Goal: Task Accomplishment & Management: Complete application form

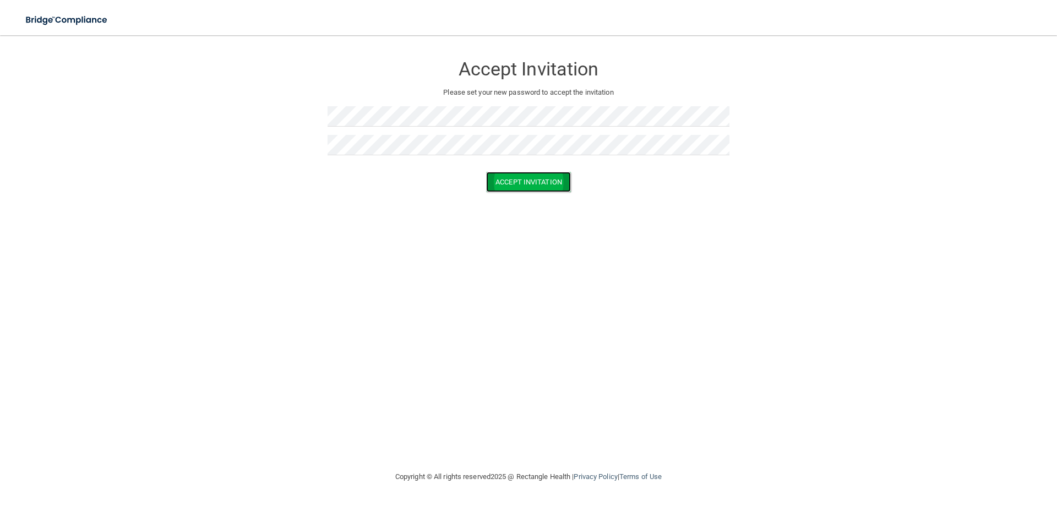
click at [519, 185] on button "Accept Invitation" at bounding box center [528, 182] width 85 height 20
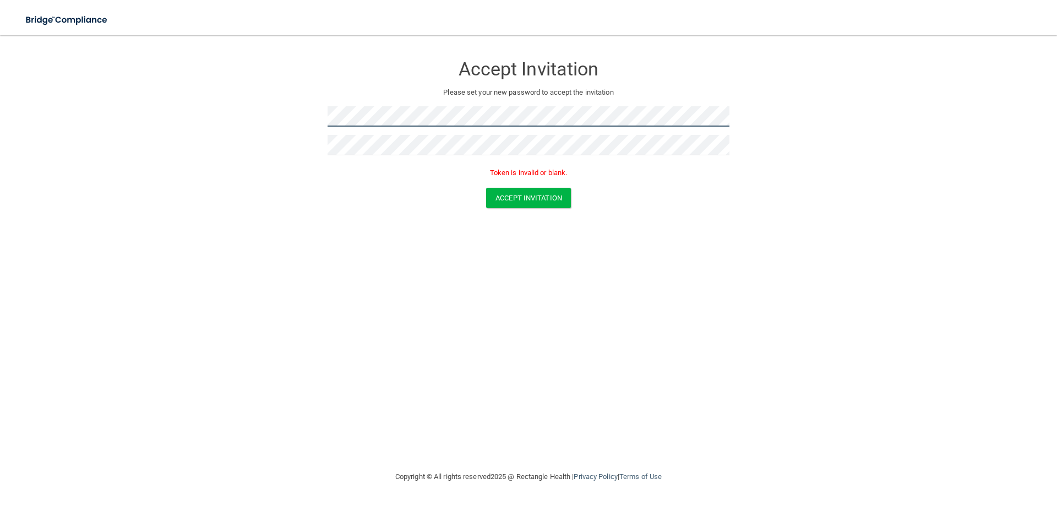
click at [230, 101] on form "Accept Invitation Please set your new password to accept the invitation Token i…" at bounding box center [528, 133] width 1013 height 175
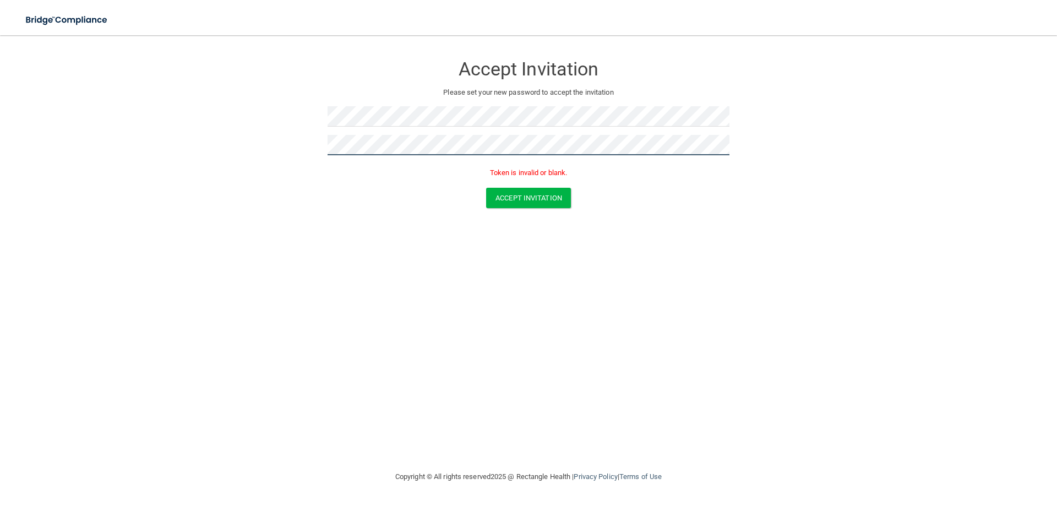
click at [230, 128] on form "Accept Invitation Please set your new password to accept the invitation Token i…" at bounding box center [528, 133] width 1013 height 175
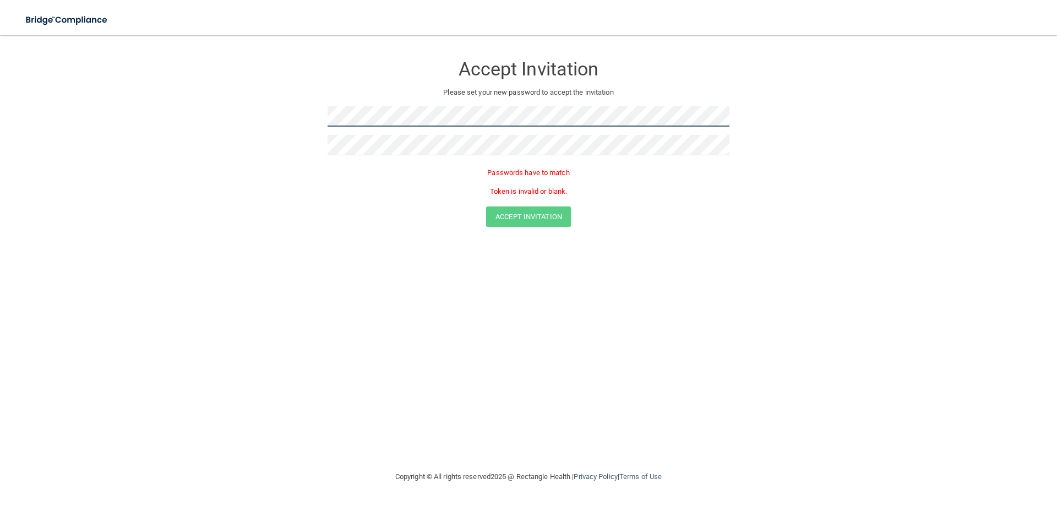
click at [297, 112] on form "Accept Invitation Please set your new password to accept the invitation Passwor…" at bounding box center [528, 143] width 1013 height 194
click at [196, 111] on form "Accept Invitation Please set your new password to accept the invitation Passwor…" at bounding box center [528, 143] width 1013 height 194
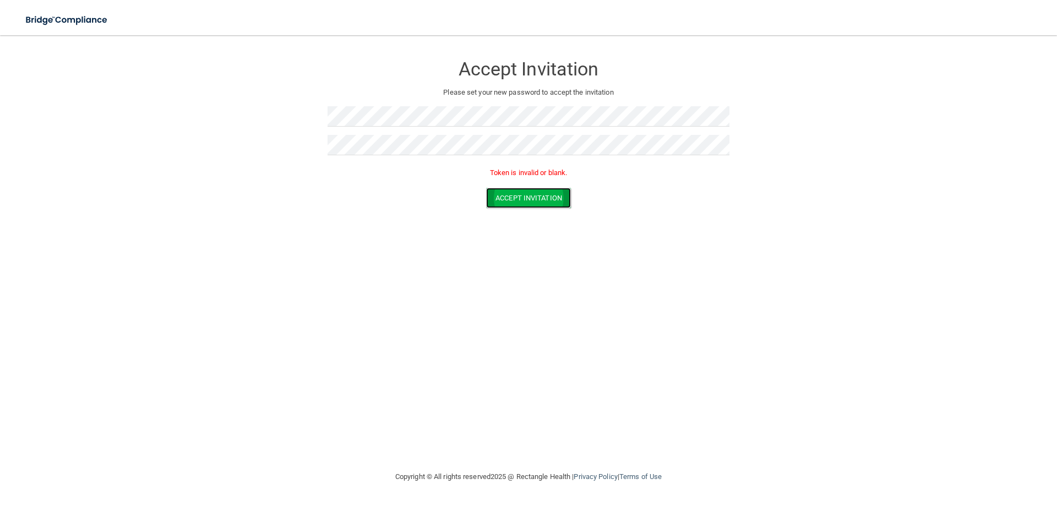
click at [555, 205] on button "Accept Invitation" at bounding box center [528, 198] width 85 height 20
click at [549, 193] on button "Accept Invitation" at bounding box center [528, 198] width 85 height 20
click at [310, 208] on div "Accept Invitation Please set your new password to accept the invitation Accept …" at bounding box center [528, 252] width 1013 height 413
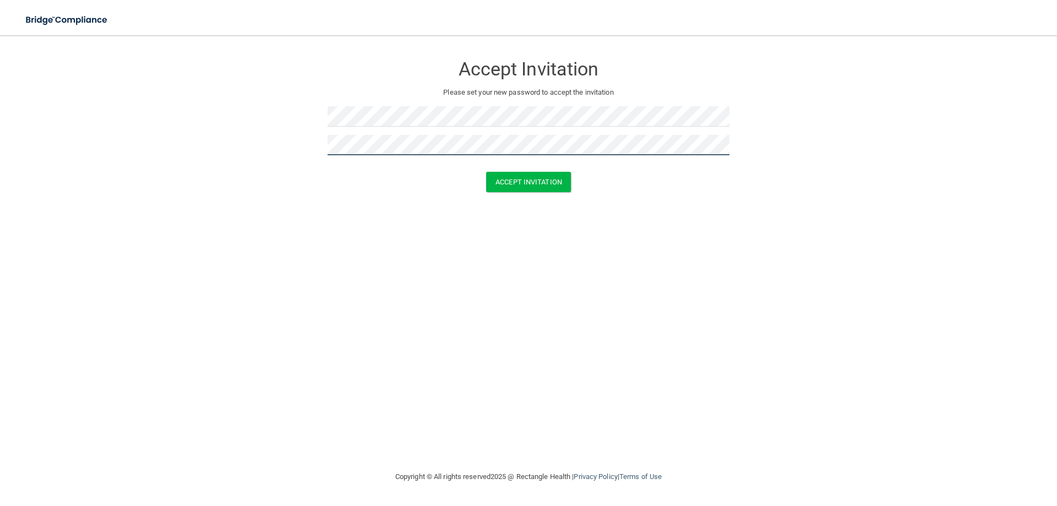
click at [486, 172] on button "Accept Invitation" at bounding box center [528, 182] width 85 height 20
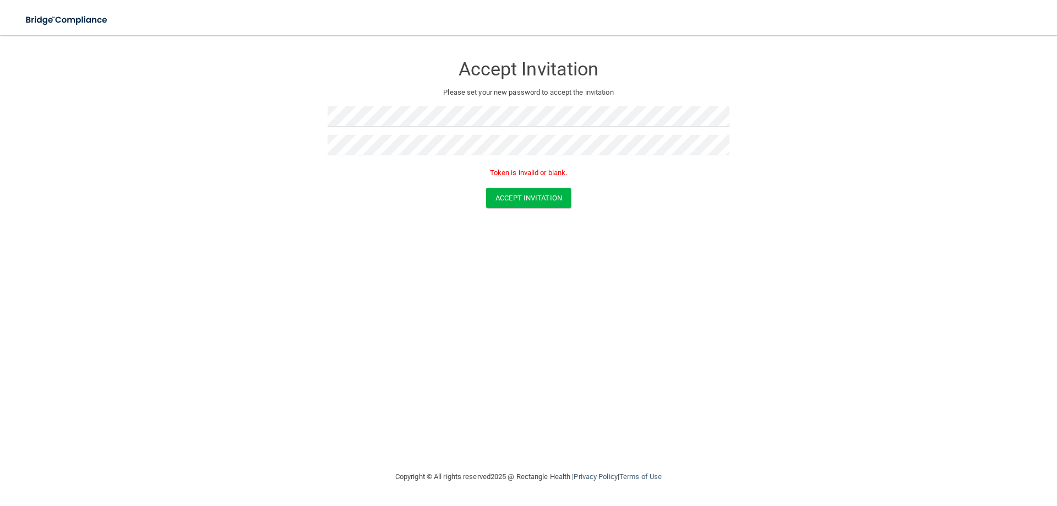
click at [657, 254] on div "Accept Invitation Please set your new password to accept the invitation Token i…" at bounding box center [528, 252] width 1013 height 413
click at [542, 174] on button "Accept Invitation" at bounding box center [528, 182] width 85 height 20
click at [508, 326] on div "Accept Invitation Please set your new password to accept the invitation Token i…" at bounding box center [528, 252] width 1013 height 413
